Goal: Find specific page/section: Find specific page/section

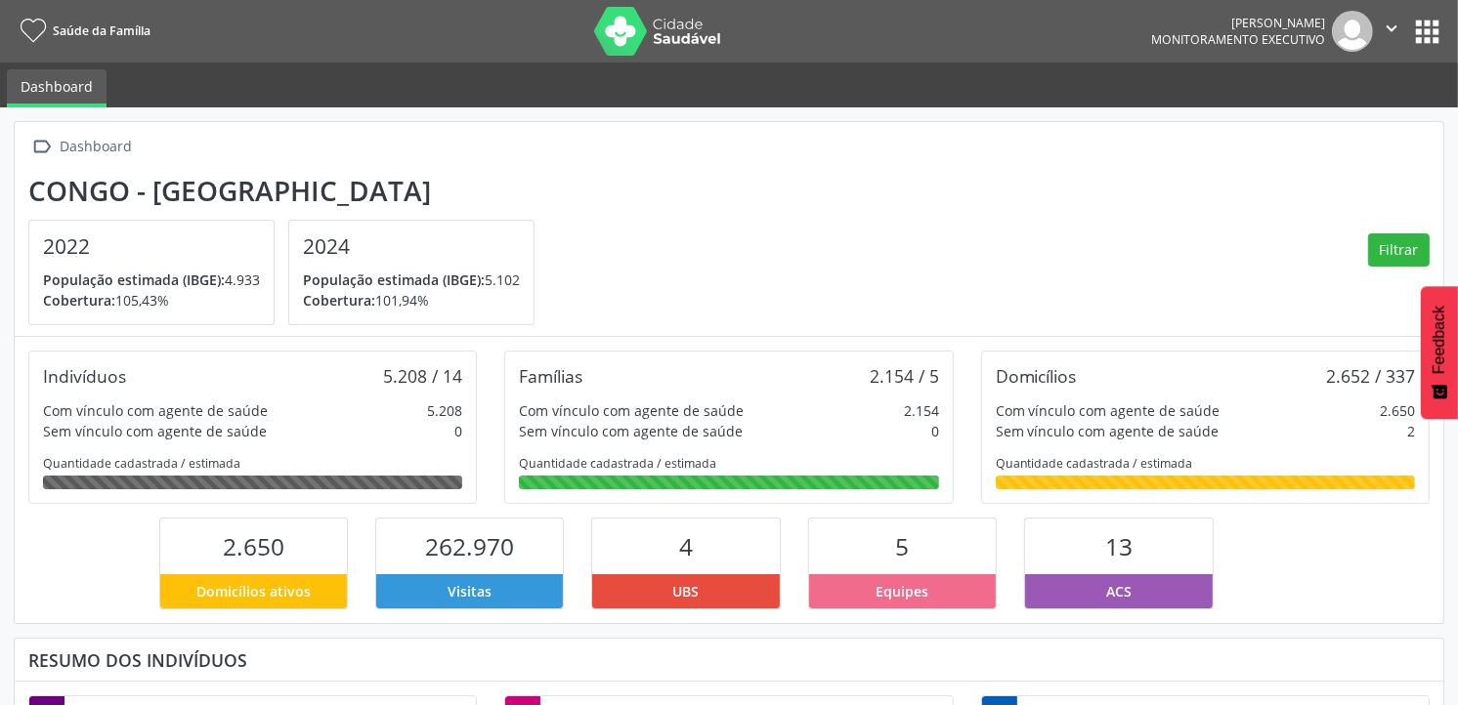
click at [1421, 29] on button "apps" at bounding box center [1427, 32] width 34 height 34
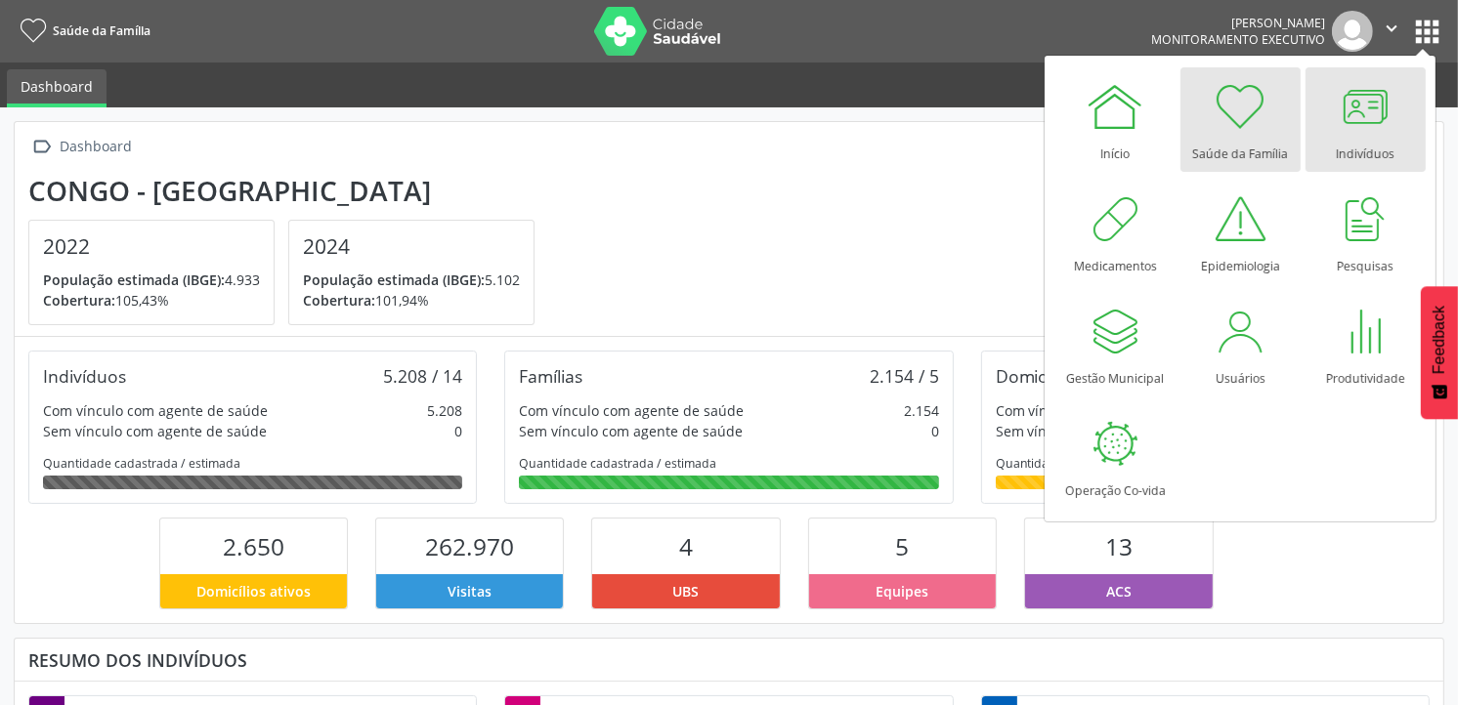
click at [1363, 109] on div at bounding box center [1364, 106] width 59 height 59
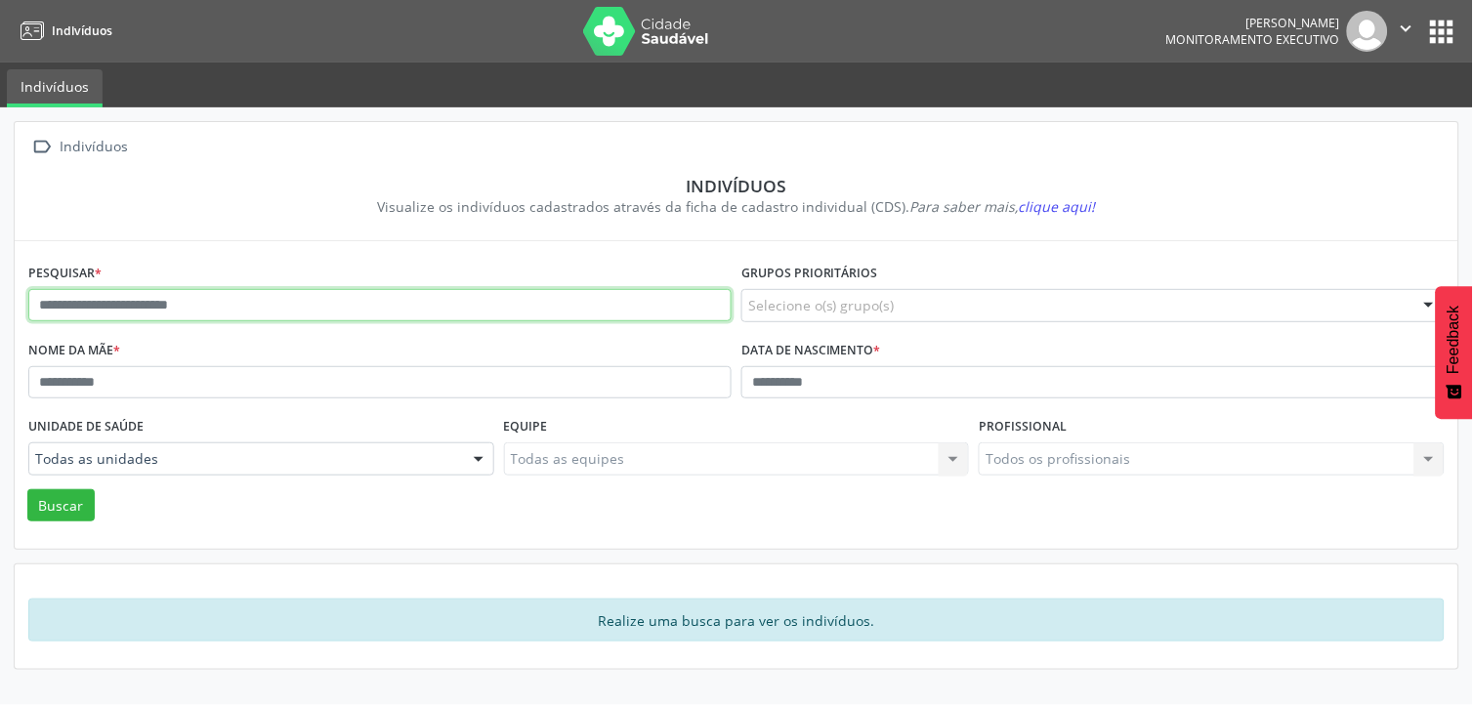
click at [178, 303] on input "text" at bounding box center [379, 305] width 703 height 33
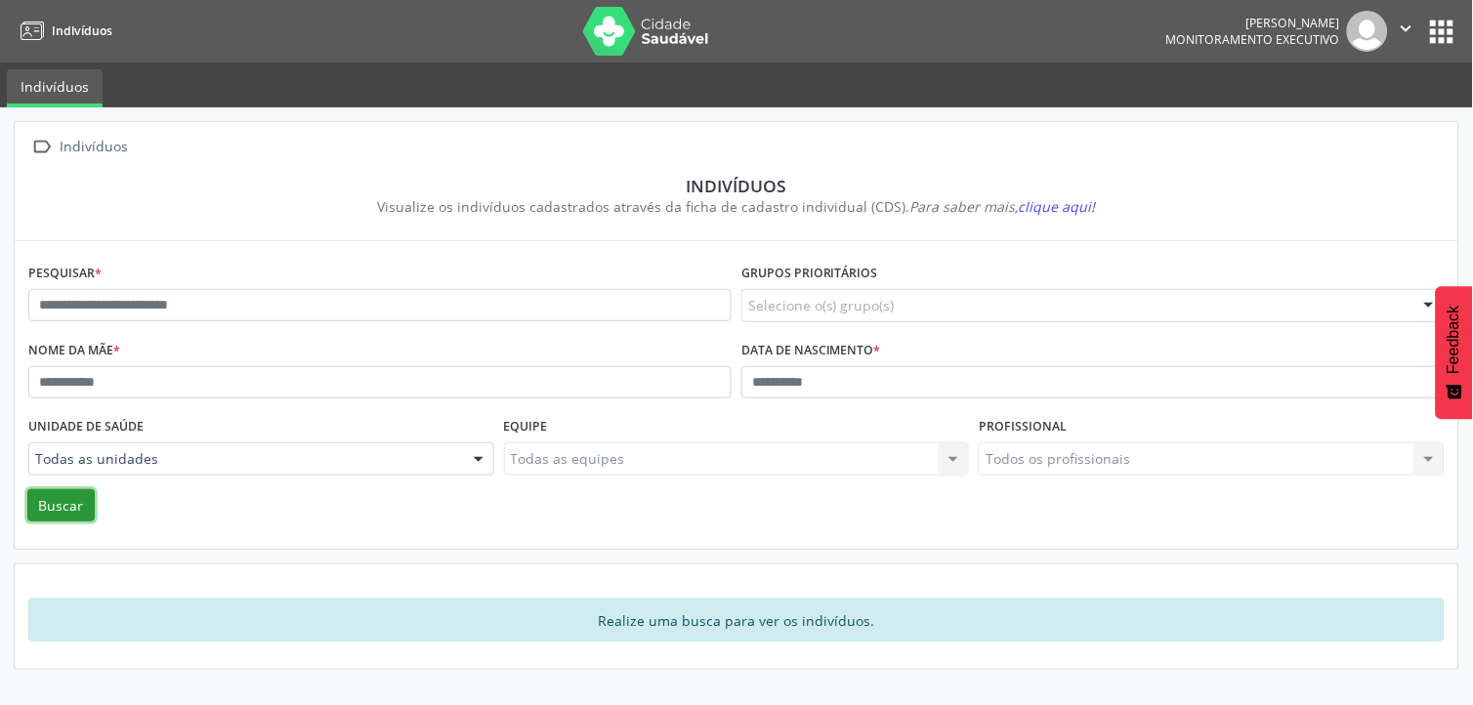
click at [53, 502] on button "Buscar" at bounding box center [60, 505] width 67 height 33
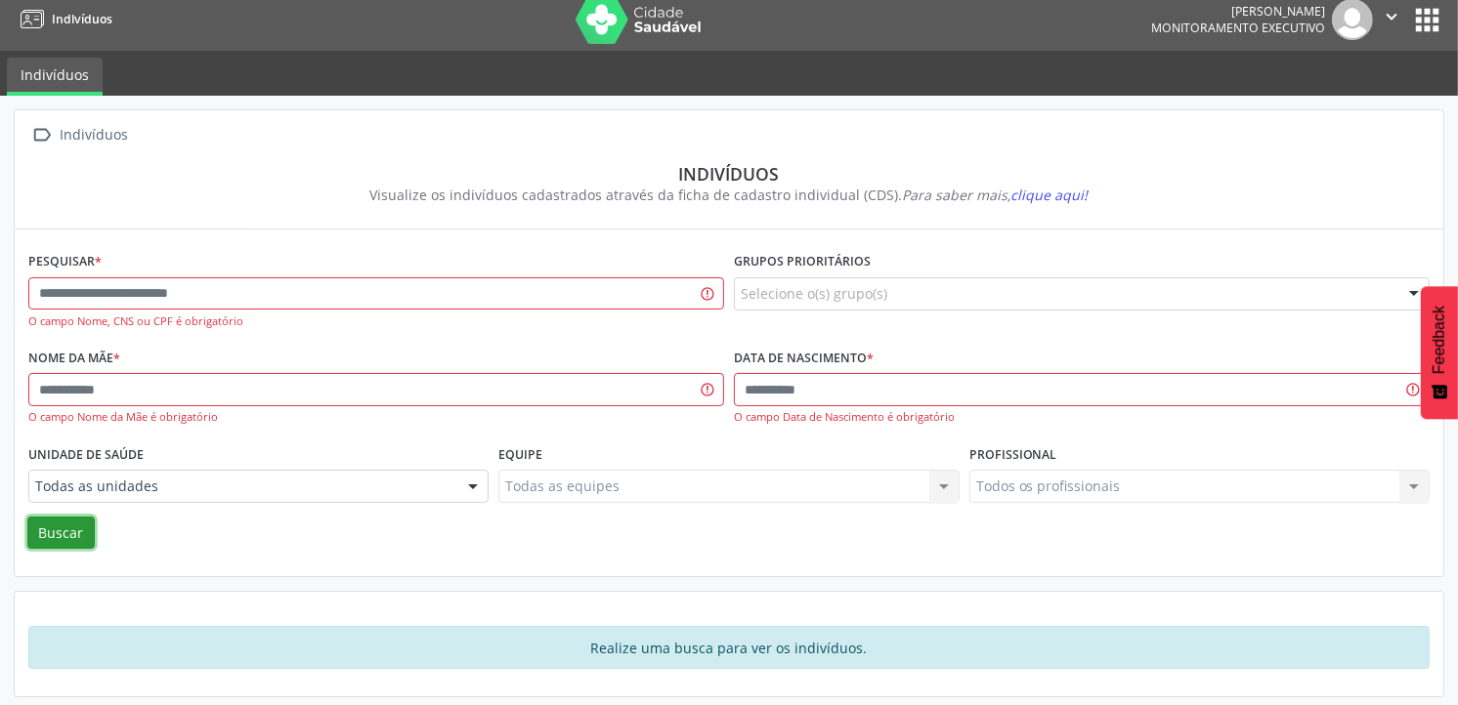
scroll to position [17, 0]
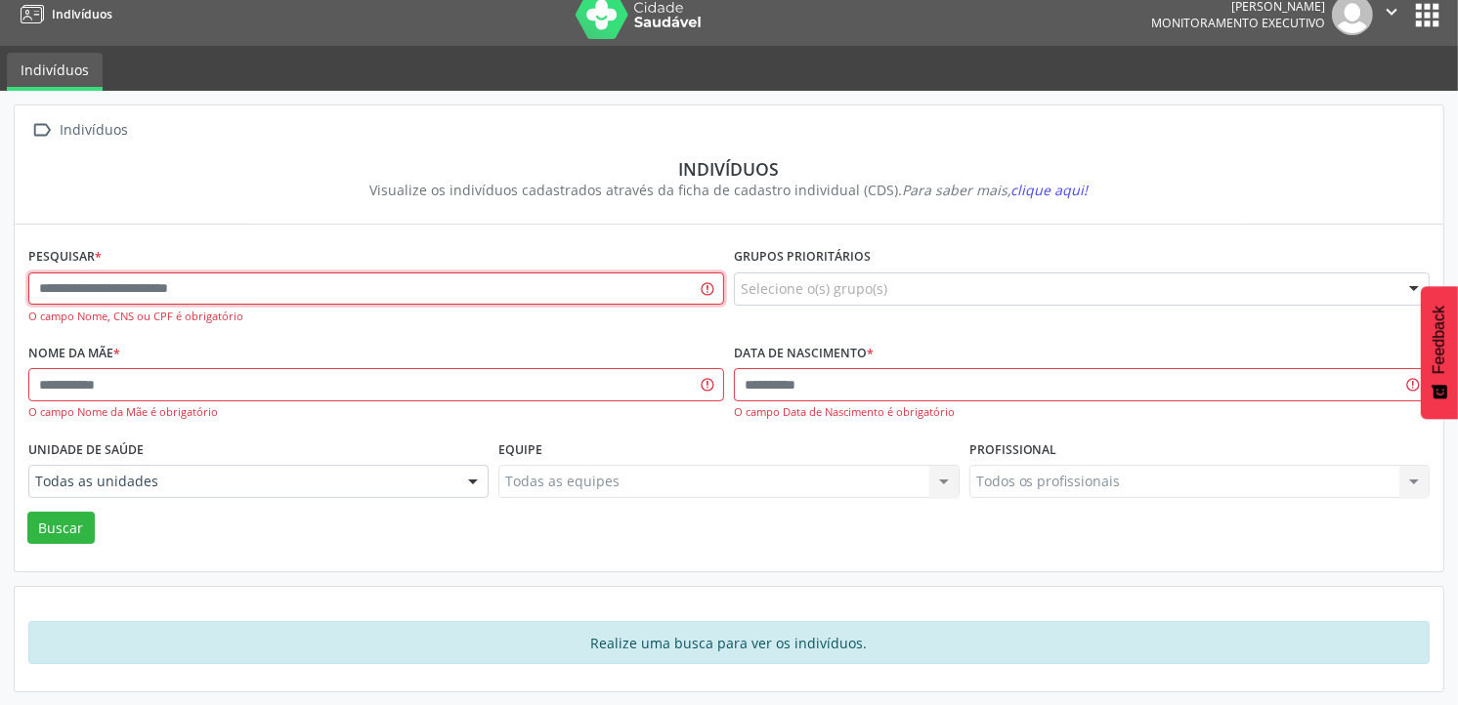
click at [132, 287] on input "text" at bounding box center [376, 289] width 696 height 33
type input "**********"
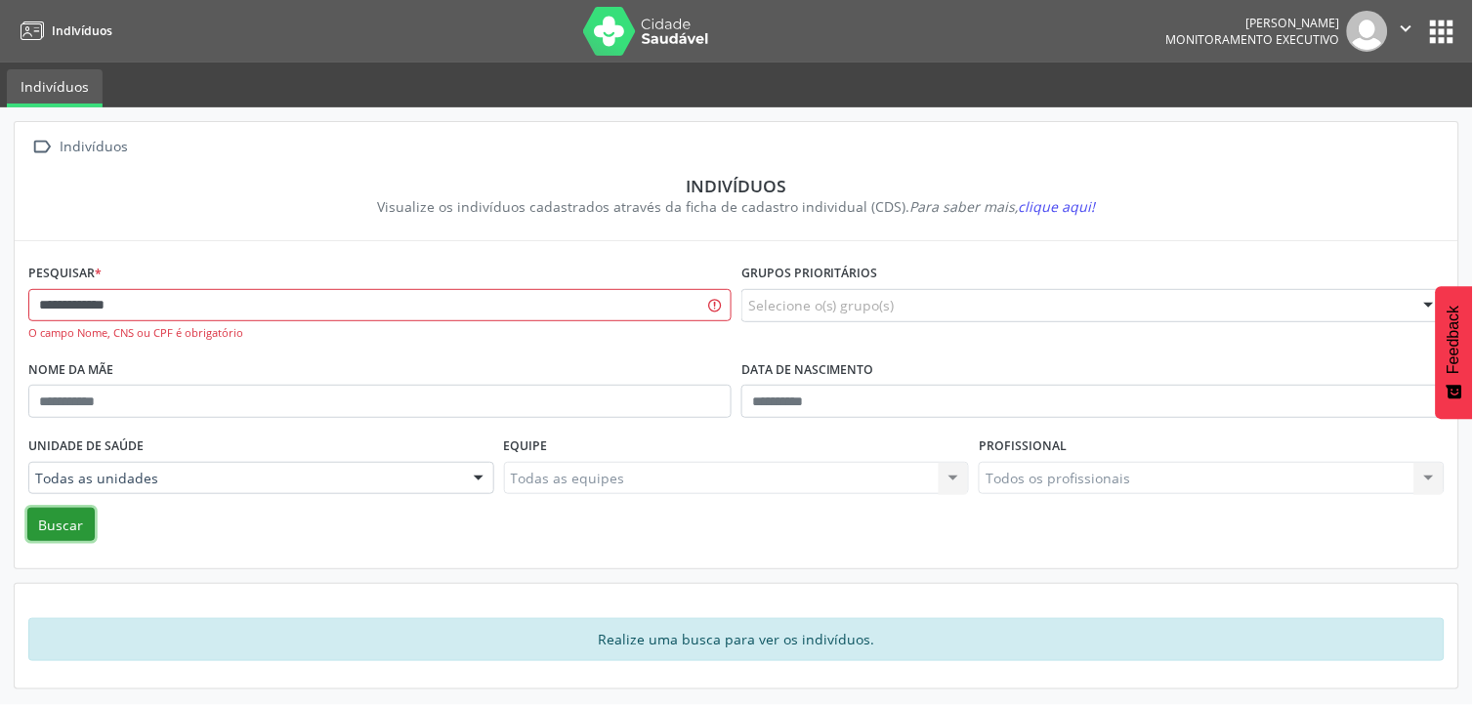
click at [74, 526] on button "Buscar" at bounding box center [60, 524] width 67 height 33
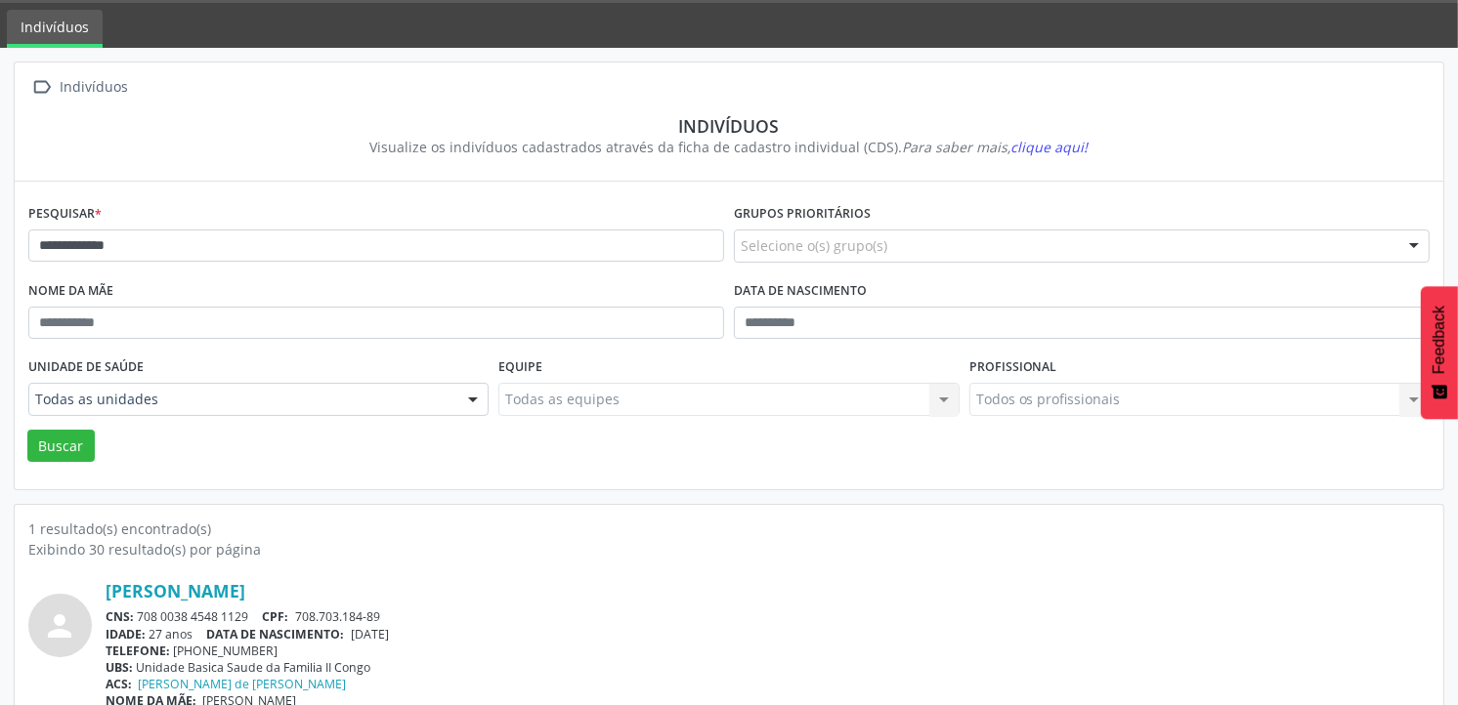
scroll to position [92, 0]
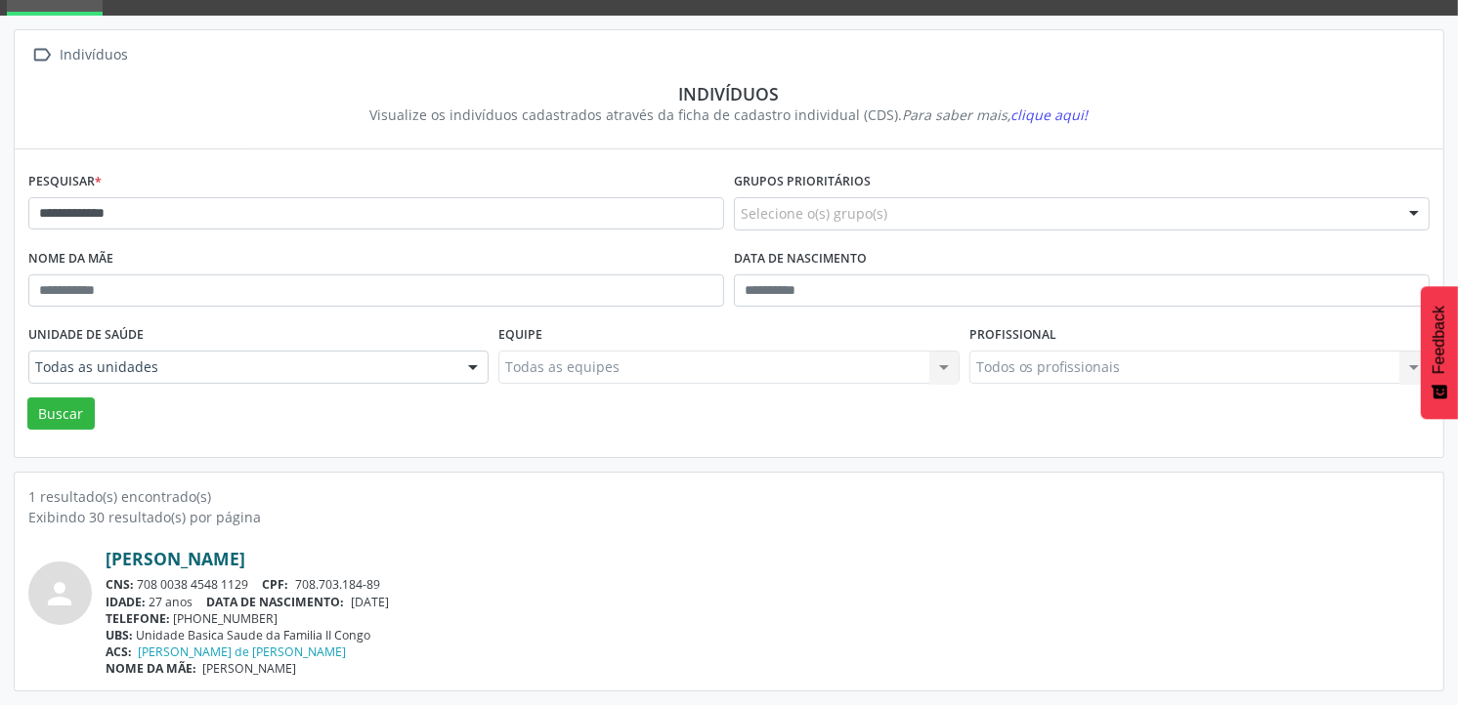
click at [245, 548] on link "[PERSON_NAME]" at bounding box center [176, 558] width 140 height 21
